Goal: Task Accomplishment & Management: Manage account settings

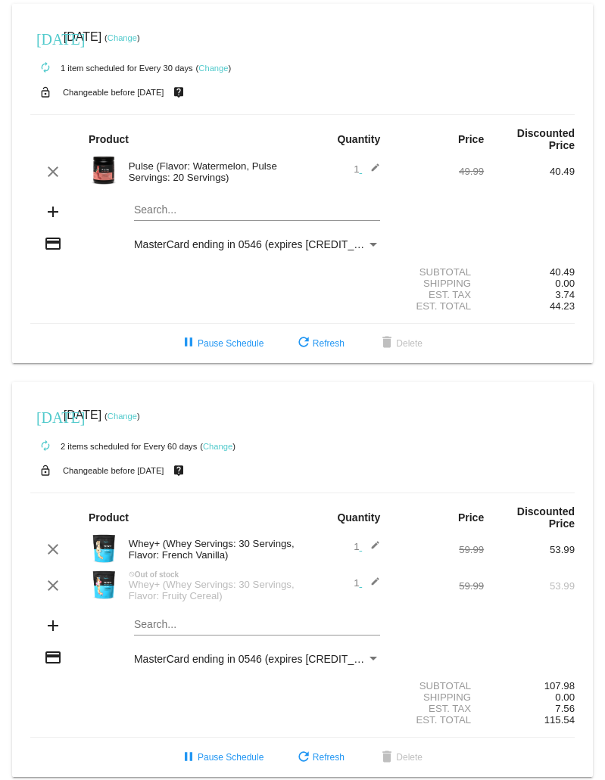
click at [137, 39] on link "Change" at bounding box center [122, 37] width 30 height 9
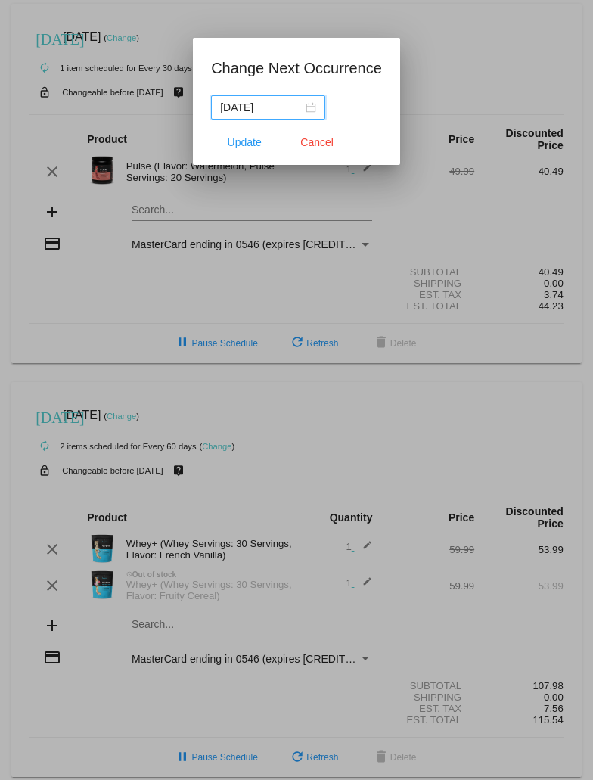
click at [307, 112] on div "[DATE]" at bounding box center [268, 107] width 96 height 17
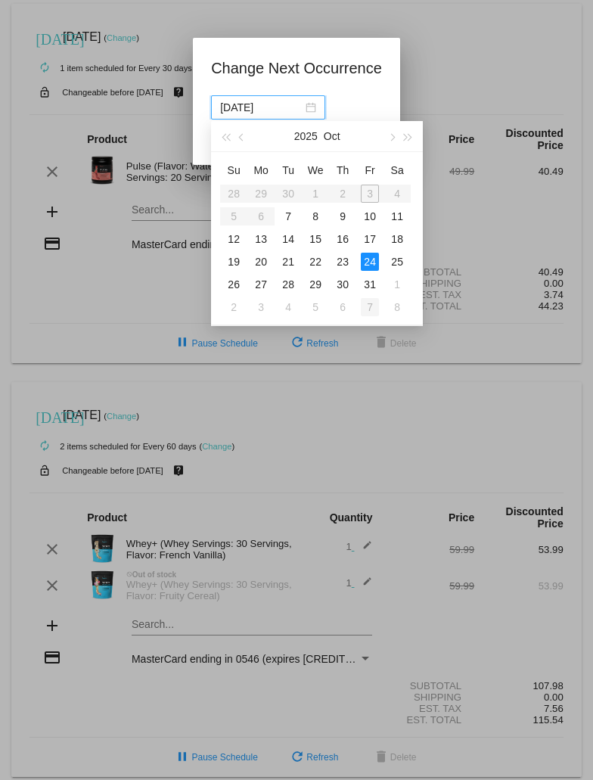
click at [370, 304] on div "7" at bounding box center [370, 307] width 18 height 18
type input "[DATE]"
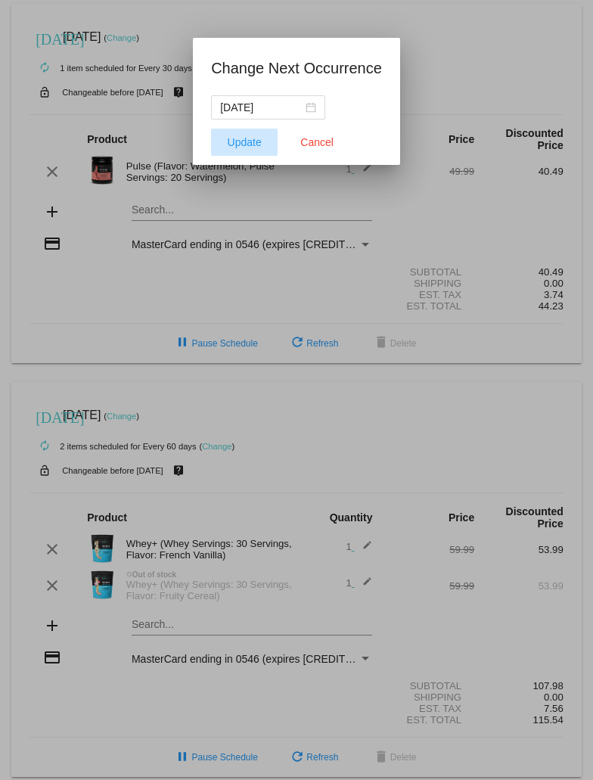
click at [254, 138] on span "Update" at bounding box center [245, 142] width 34 height 12
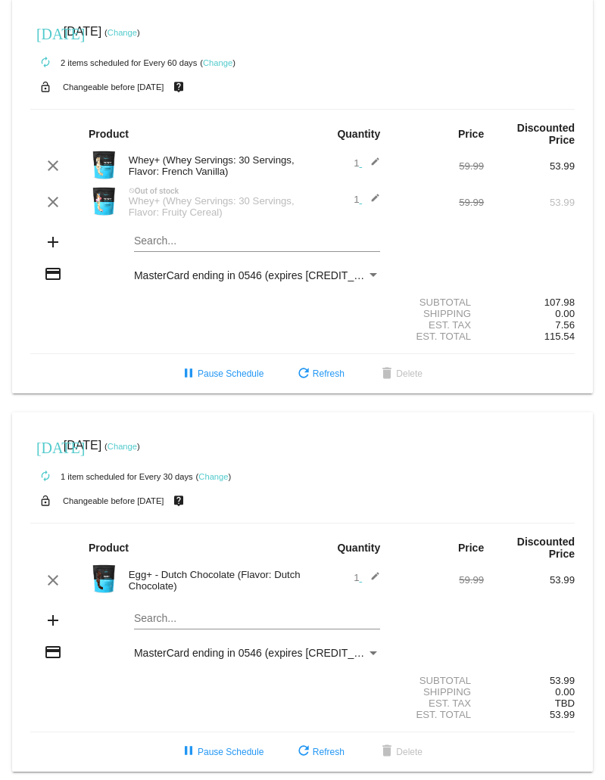
scroll to position [394, 0]
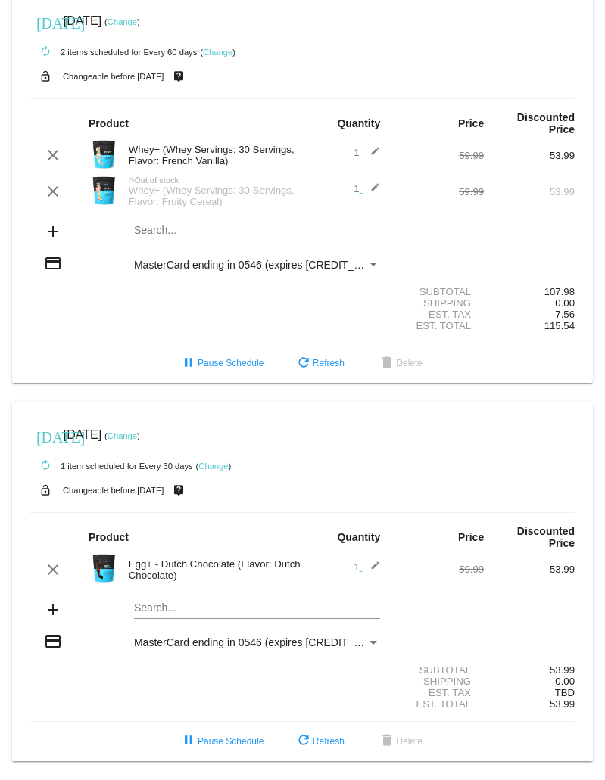
click at [137, 437] on link "Change" at bounding box center [122, 435] width 30 height 9
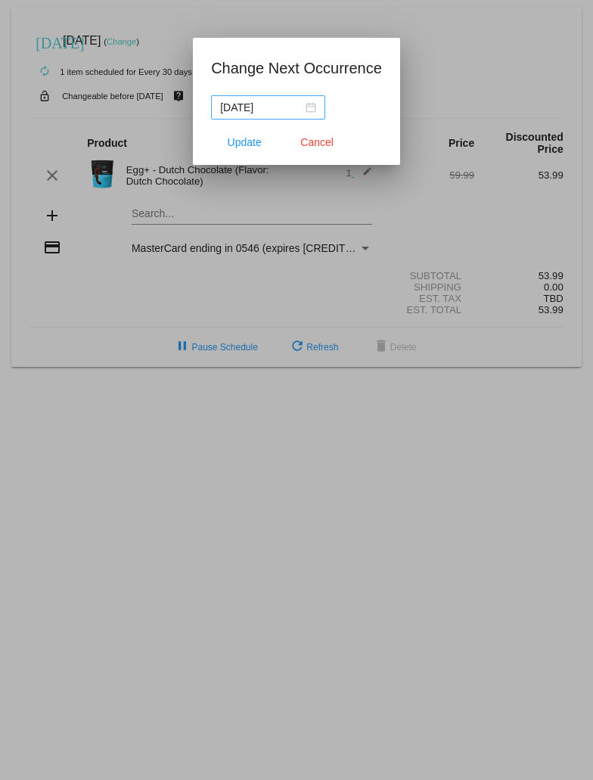
click at [307, 104] on div "[DATE]" at bounding box center [268, 107] width 96 height 17
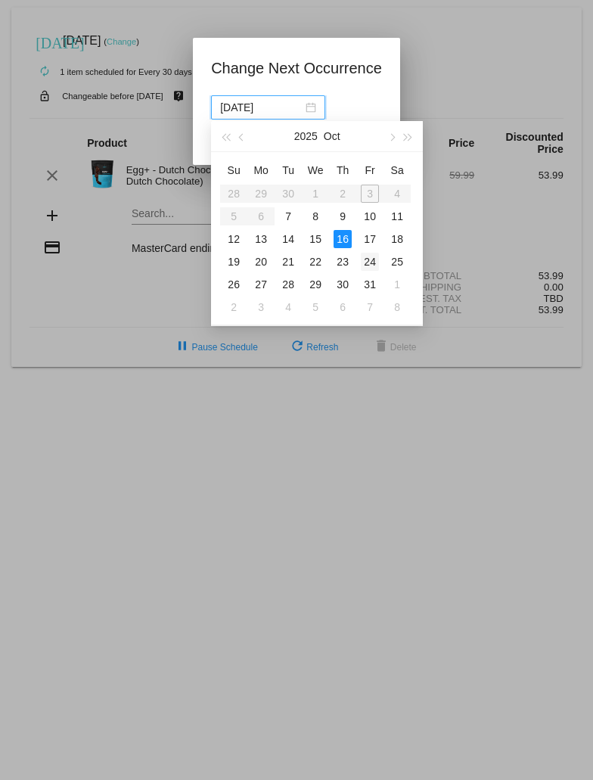
click at [368, 261] on div "24" at bounding box center [370, 262] width 18 height 18
type input "[DATE]"
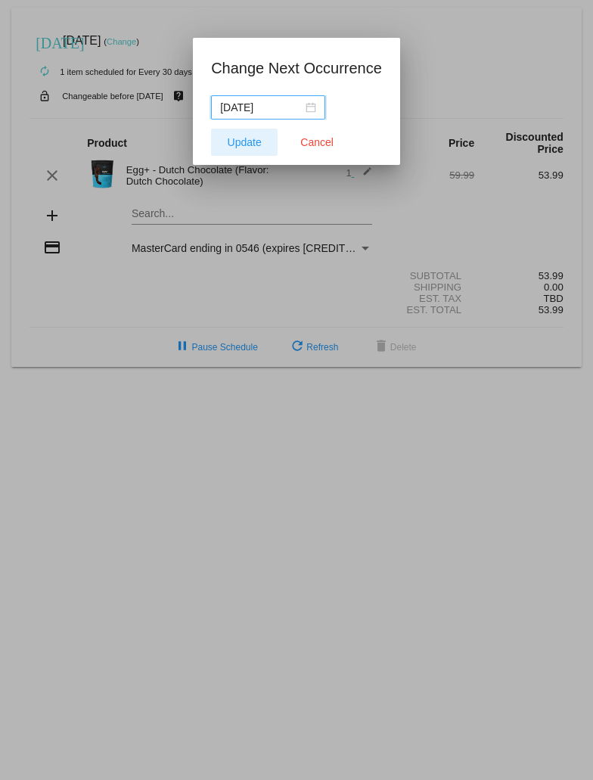
click at [243, 141] on span "Update" at bounding box center [245, 142] width 34 height 12
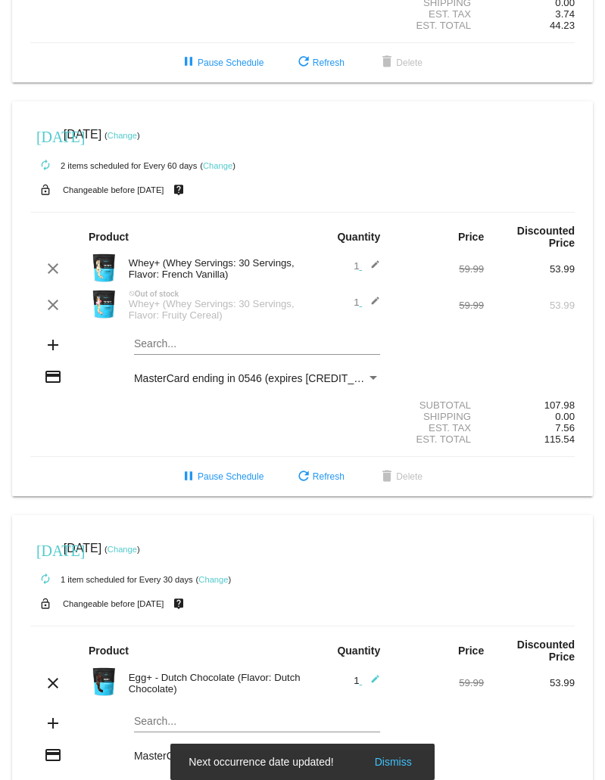
scroll to position [243, 0]
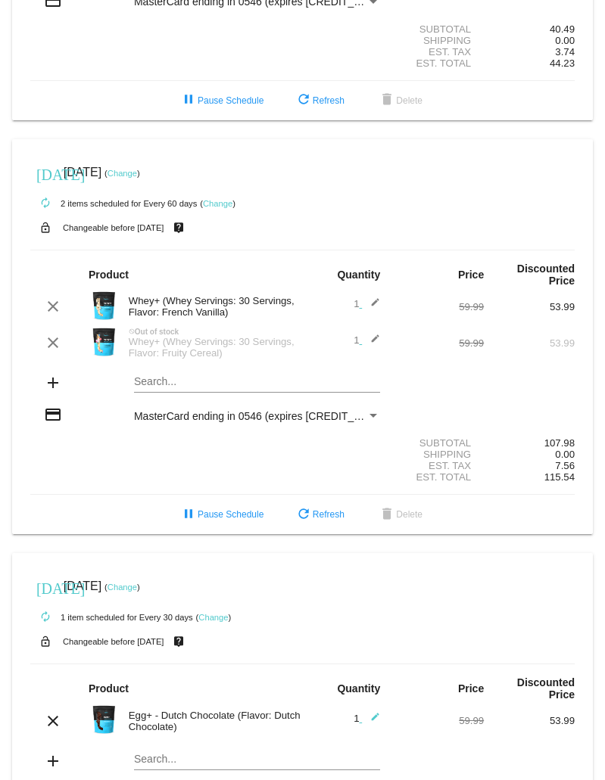
click at [137, 174] on link "Change" at bounding box center [122, 173] width 30 height 9
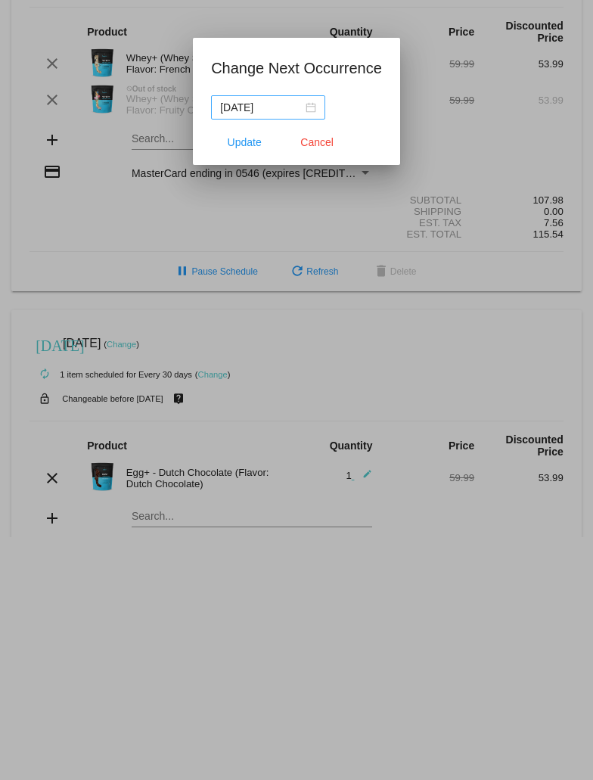
click at [314, 106] on div "[DATE]" at bounding box center [268, 107] width 96 height 17
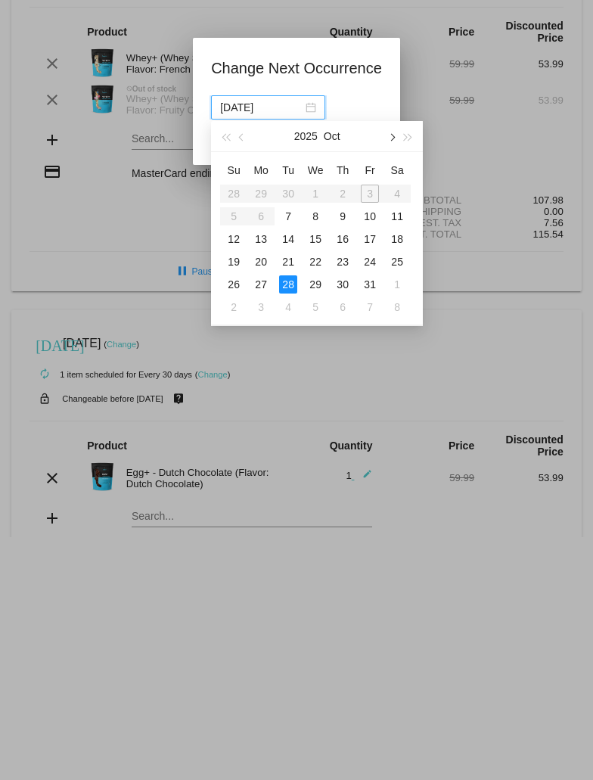
click at [393, 140] on button "button" at bounding box center [391, 136] width 17 height 30
click at [266, 243] on div "10" at bounding box center [261, 239] width 18 height 18
type input "[DATE]"
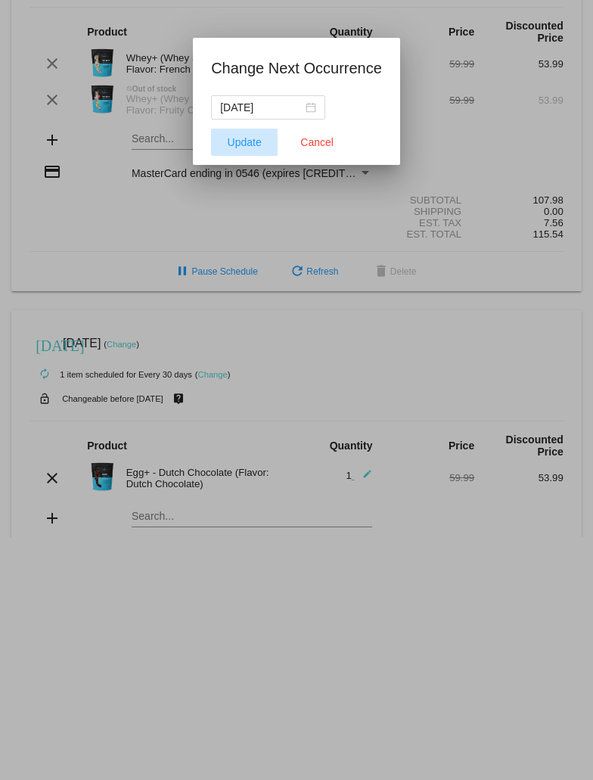
click at [244, 145] on span "Update" at bounding box center [245, 142] width 34 height 12
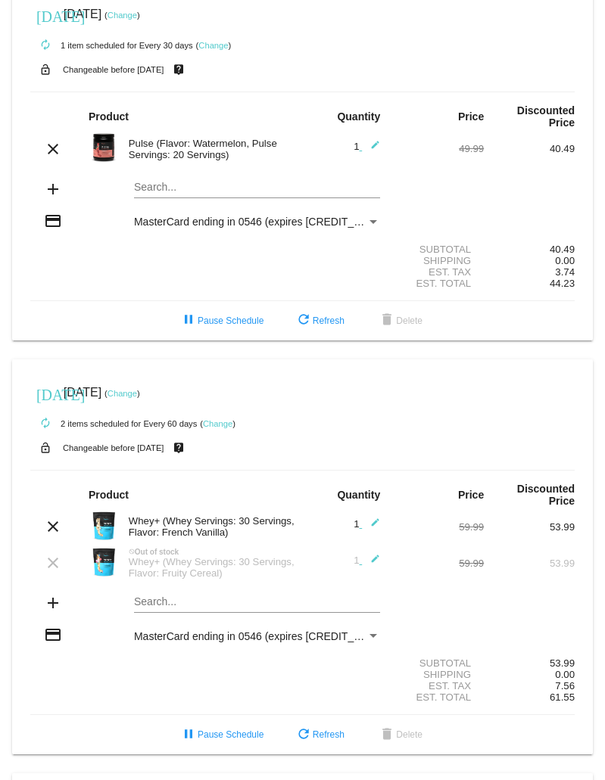
scroll to position [0, 0]
